Goal: Complete application form: Complete application form

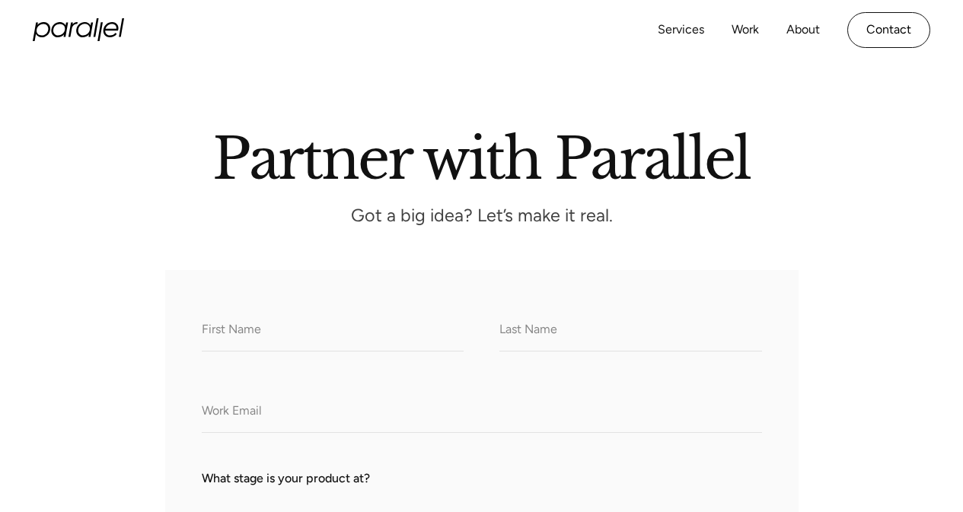
scroll to position [76, 0]
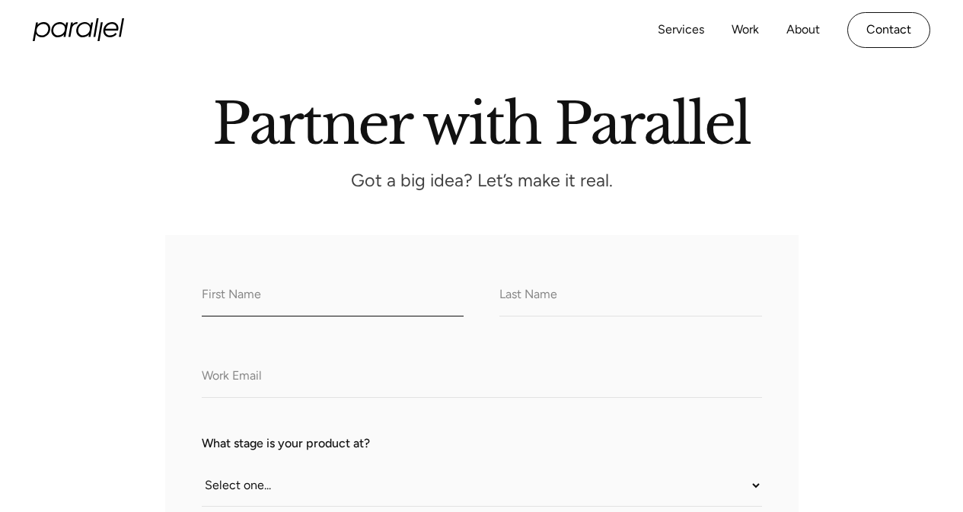
click at [276, 306] on input "What do we call you?" at bounding box center [333, 296] width 263 height 42
type input "Dev"
type input "Dixit"
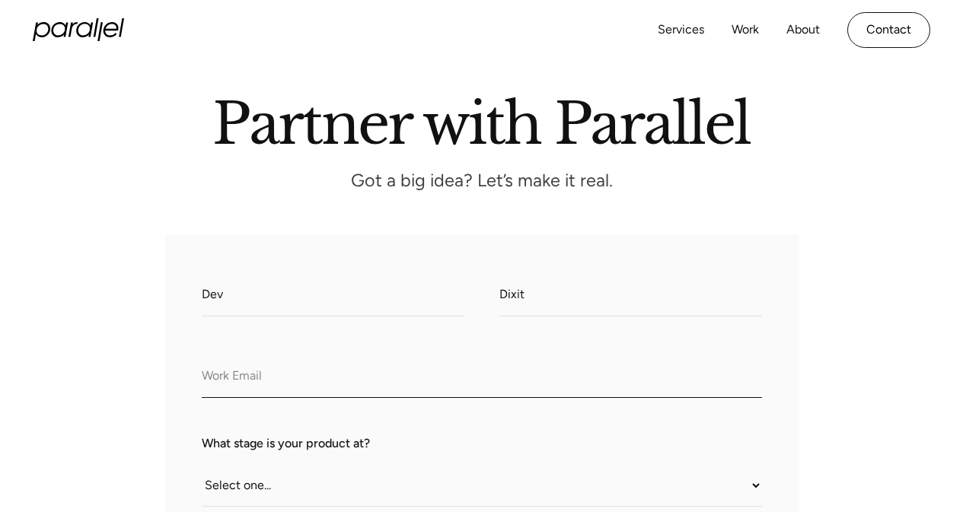
type input "[EMAIL_ADDRESS][DOMAIN_NAME]"
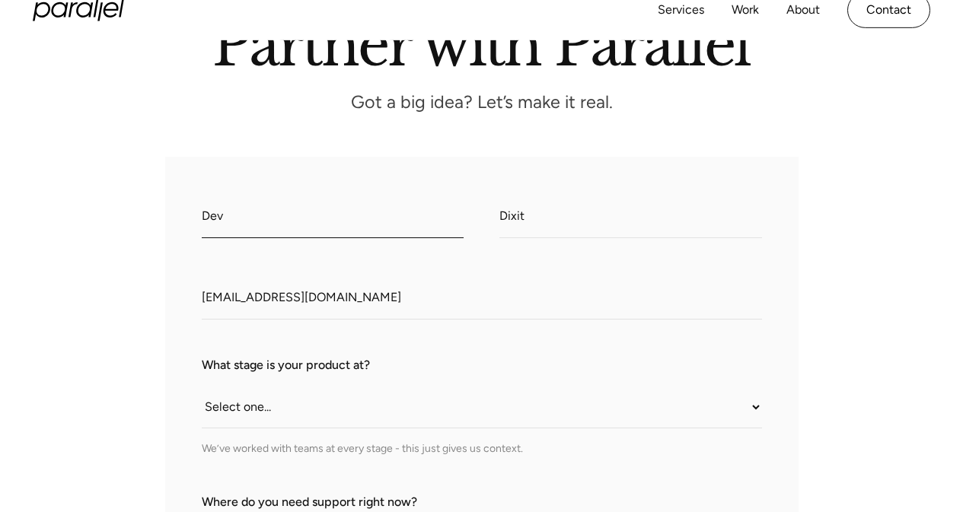
scroll to position [228, 0]
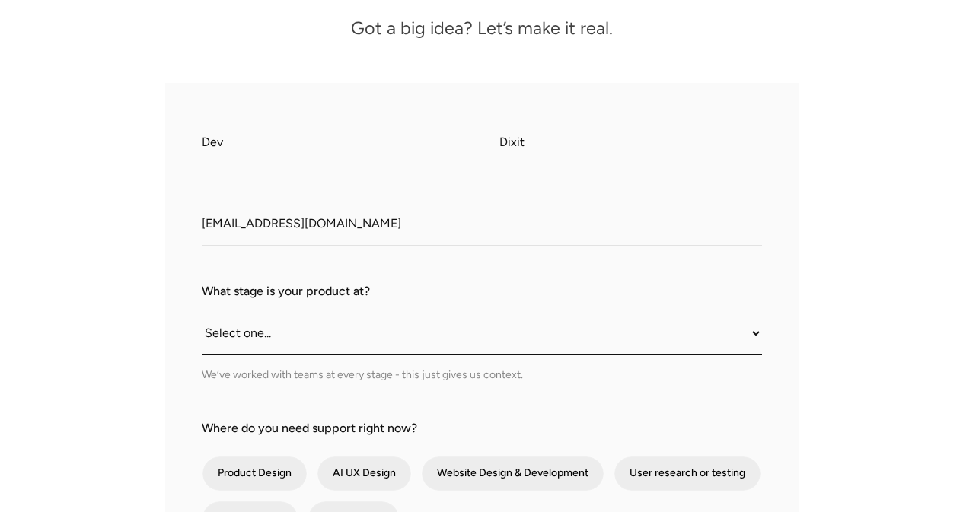
click at [348, 328] on select "Select one... Still an idea Building MVP Live with early users Scaling fast Som…" at bounding box center [482, 334] width 560 height 42
select select "Building MVP"
click at [202, 314] on select "Select one... Still an idea Building MVP Live with early users Scaling fast Som…" at bounding box center [482, 334] width 560 height 42
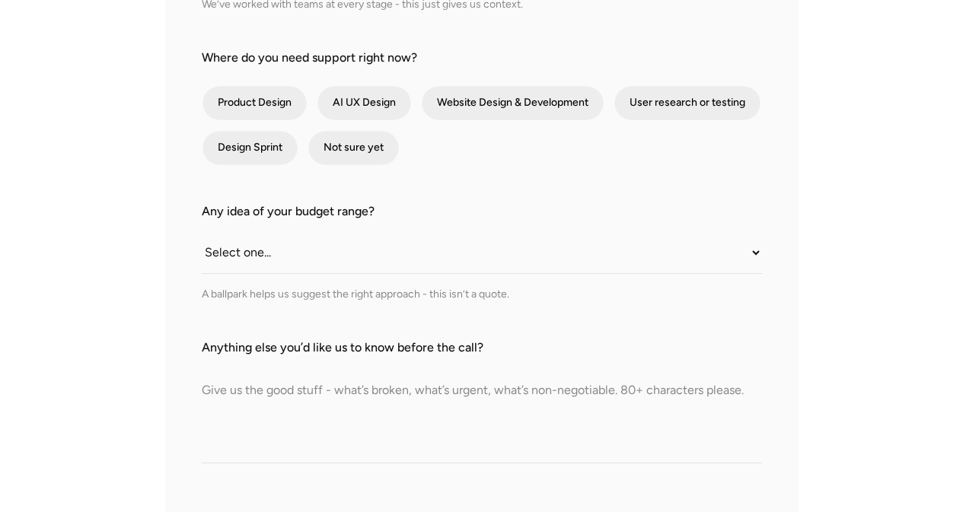
scroll to position [685, 0]
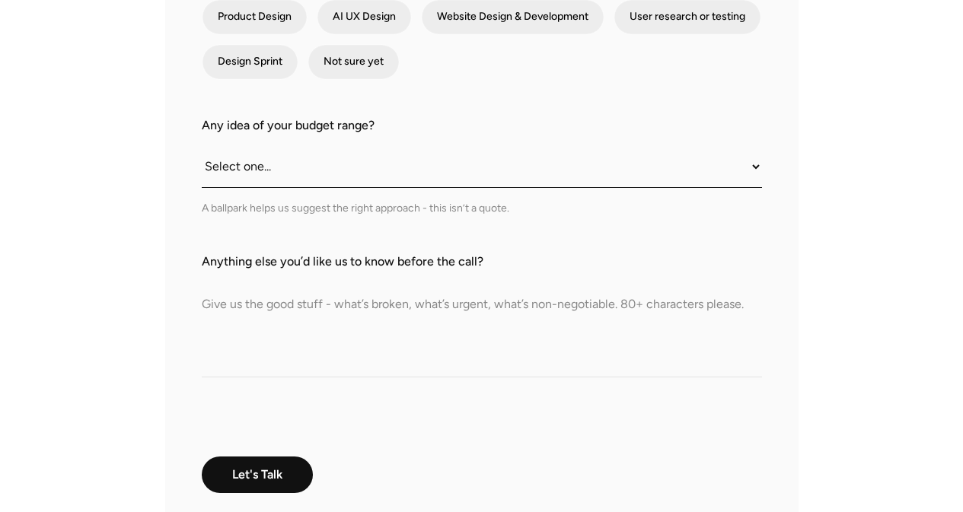
click at [348, 178] on select "Select one... Under $10K $10K–$25K $25K–$50K $50K+" at bounding box center [482, 167] width 560 height 42
select select "Under $10K"
click at [202, 147] on select "Select one... Under $10K $10K–$25K $25K–$50K $50K+" at bounding box center [482, 167] width 560 height 42
click at [338, 346] on textarea "Anything else you’d like us to know before the call?" at bounding box center [482, 324] width 560 height 107
paste textarea "I'm Dev, working as an SEO Manager with 8 years of experience in this field. I …"
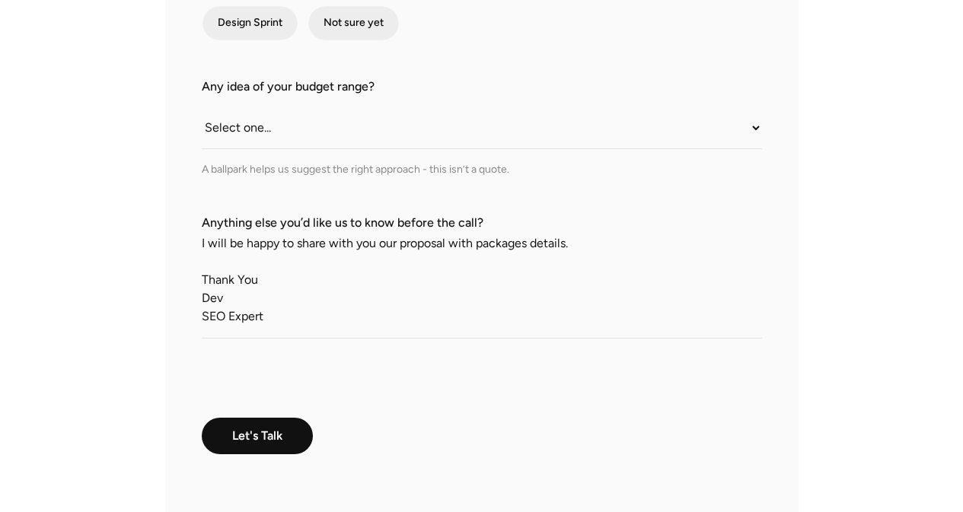
scroll to position [761, 0]
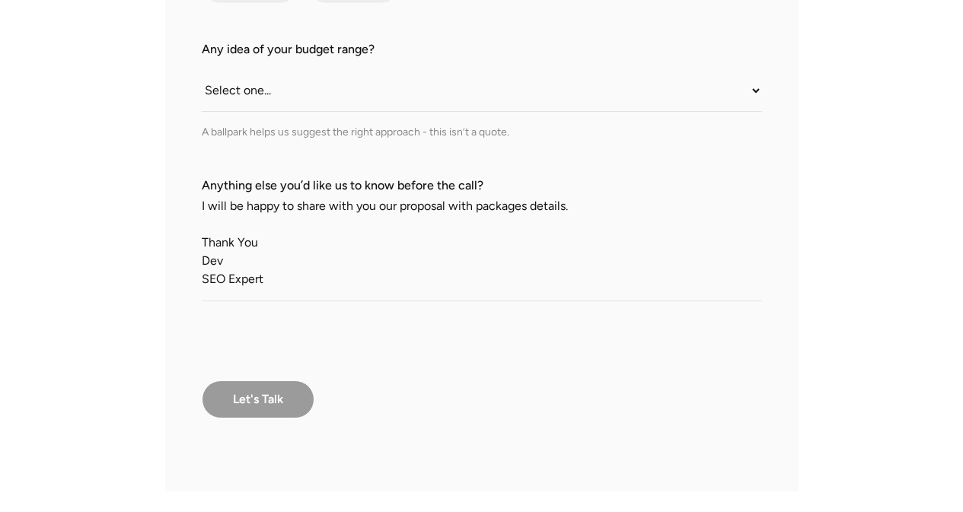
type textarea "I'm Dev, working as an SEO Manager with 8 years of experience in this field. I …"
click at [285, 388] on input "Let's Talk" at bounding box center [258, 400] width 113 height 38
